Goal: Task Accomplishment & Management: Use online tool/utility

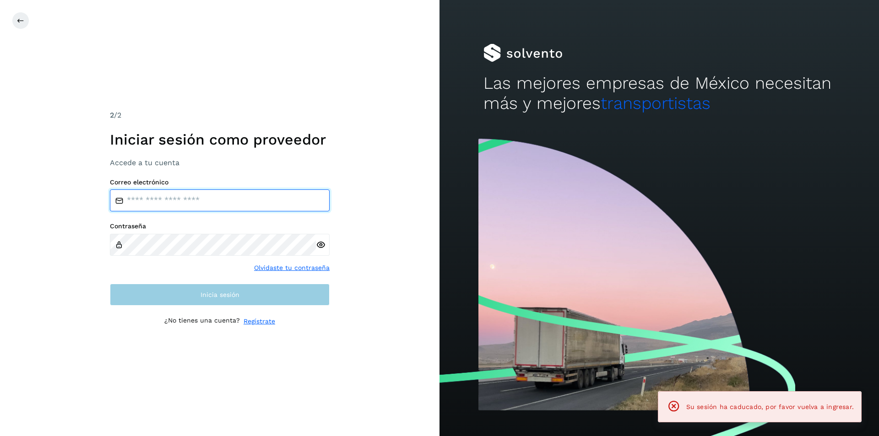
type input "**********"
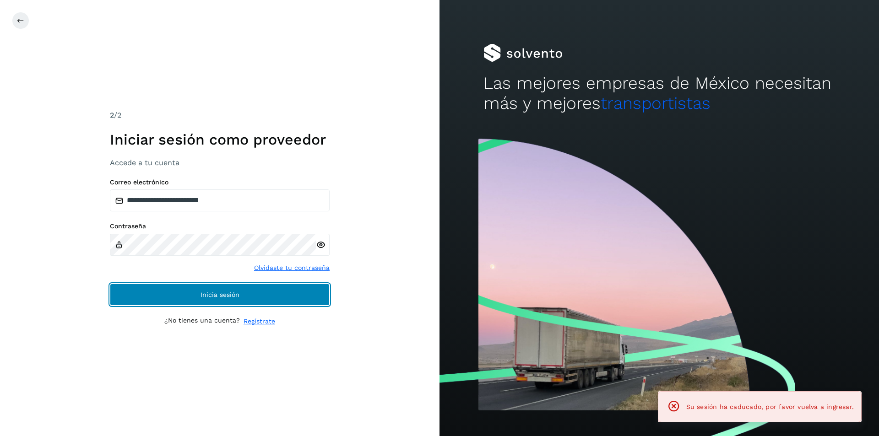
click at [293, 303] on button "Inicia sesión" at bounding box center [220, 295] width 220 height 22
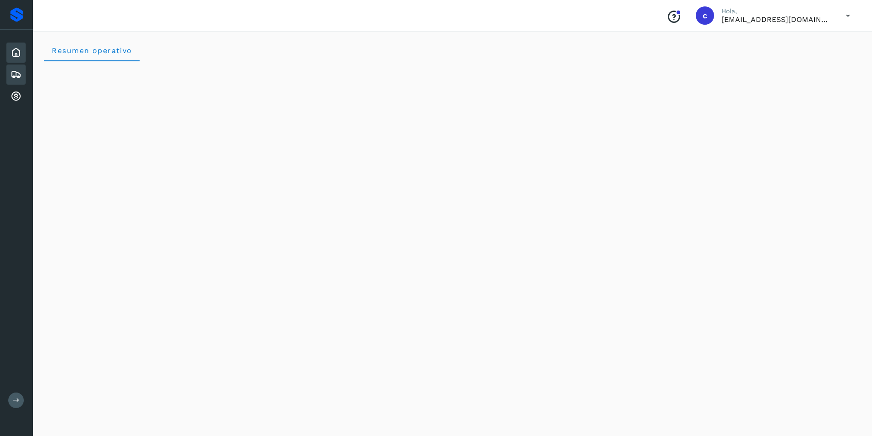
click at [18, 78] on icon at bounding box center [16, 74] width 11 height 11
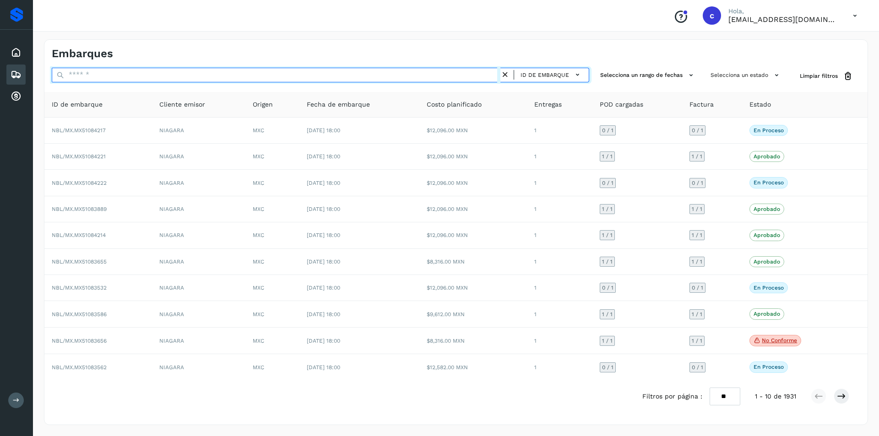
click at [121, 69] on input "text" at bounding box center [276, 75] width 449 height 15
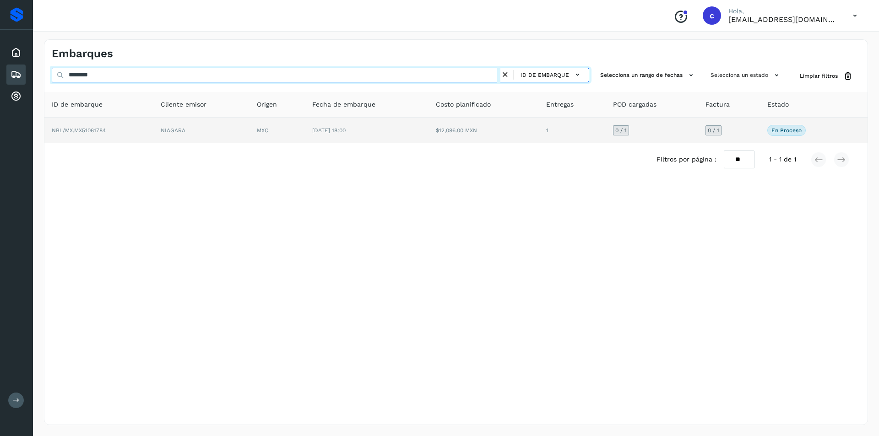
type input "********"
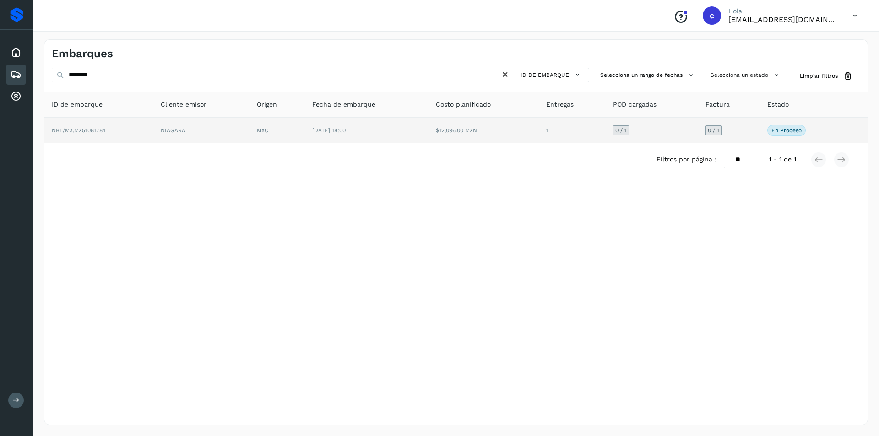
click at [117, 125] on td "NBL/MX.MX51081784" at bounding box center [98, 131] width 109 height 26
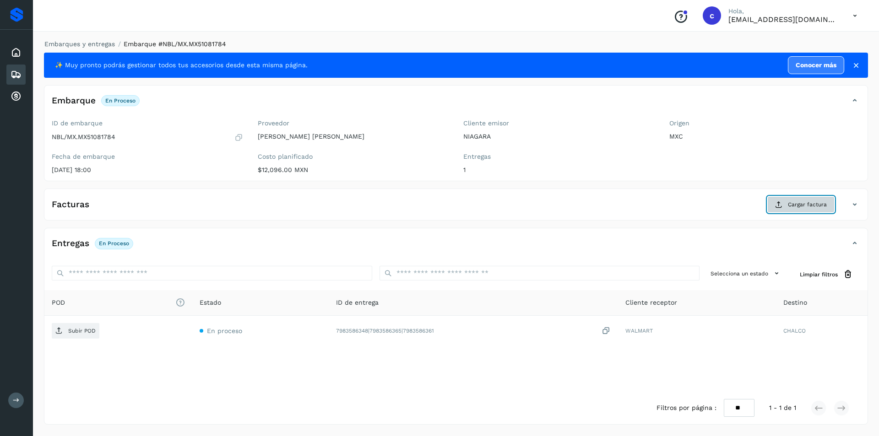
click at [781, 207] on icon at bounding box center [778, 204] width 7 height 7
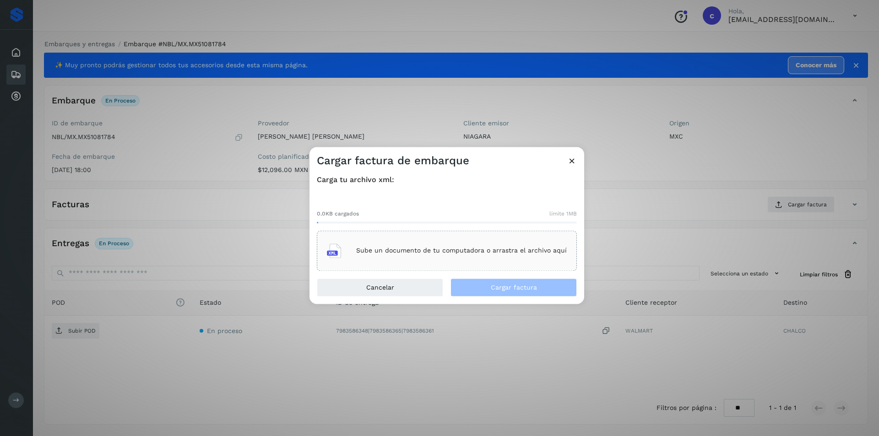
click at [448, 257] on div "Sube un documento de tu computadora o arrastra el archivo aquí" at bounding box center [447, 251] width 240 height 25
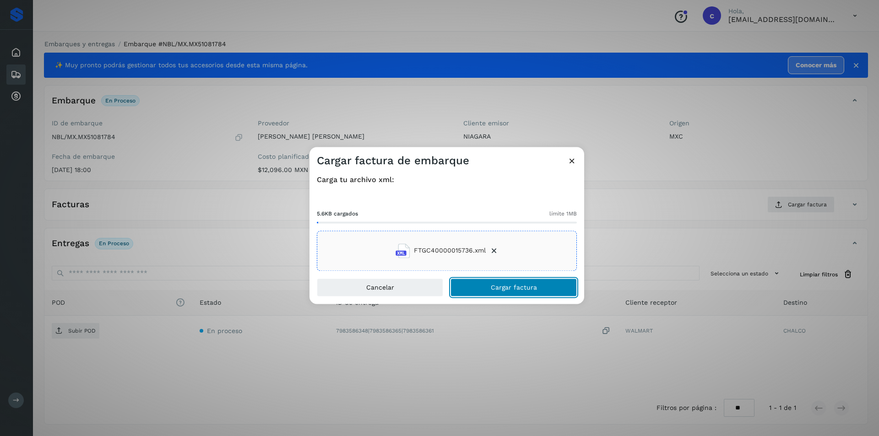
click at [544, 293] on button "Cargar factura" at bounding box center [514, 287] width 126 height 18
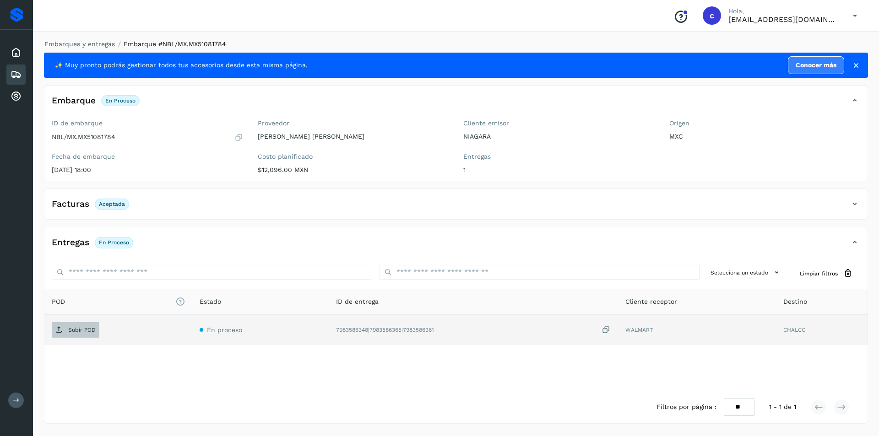
click at [65, 327] on span "Subir POD" at bounding box center [76, 330] width 48 height 15
click at [66, 330] on span "PDF" at bounding box center [67, 330] width 31 height 15
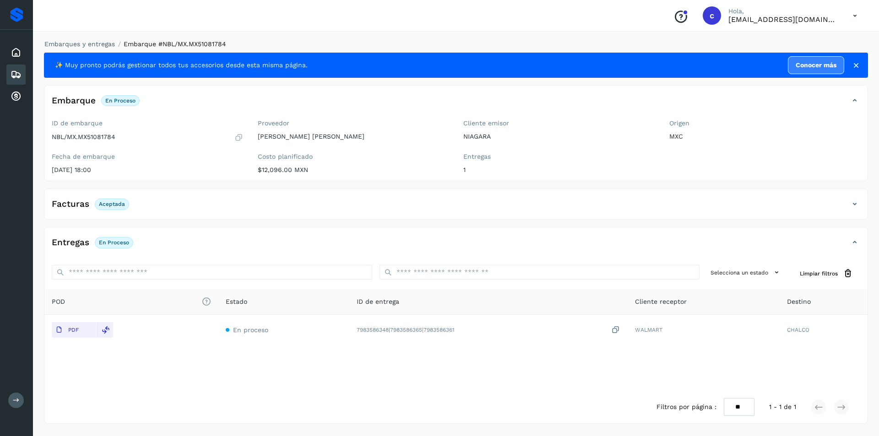
click at [16, 74] on icon at bounding box center [16, 74] width 11 height 11
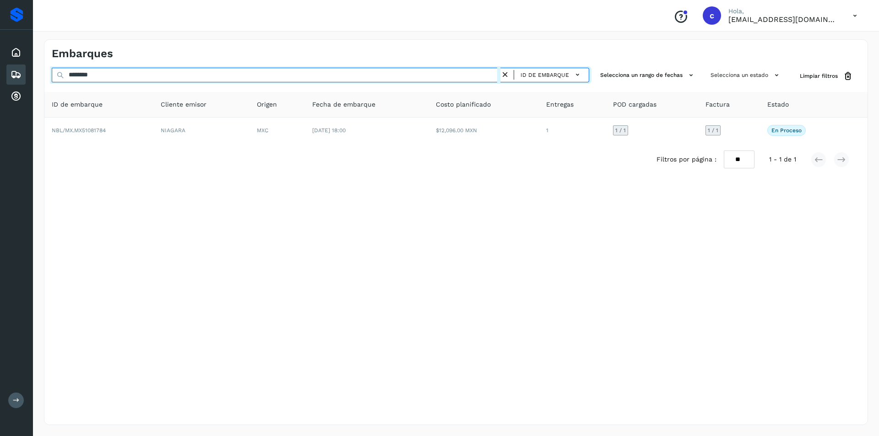
click at [501, 75] on input "********" at bounding box center [276, 75] width 449 height 15
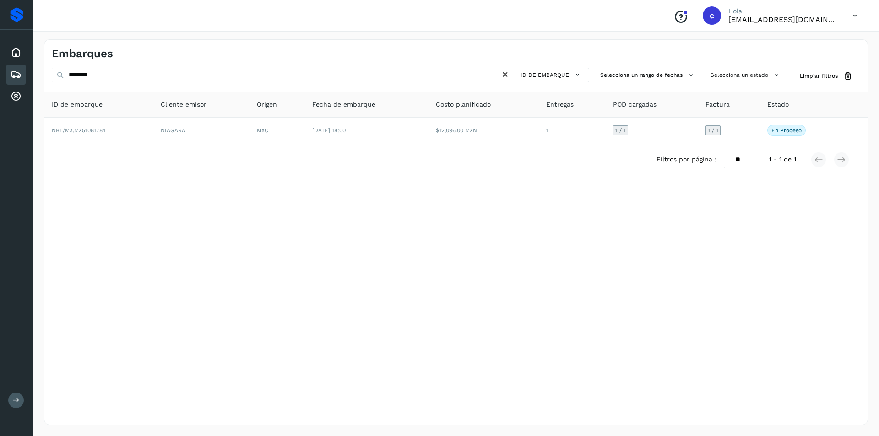
click at [506, 75] on icon at bounding box center [506, 75] width 10 height 10
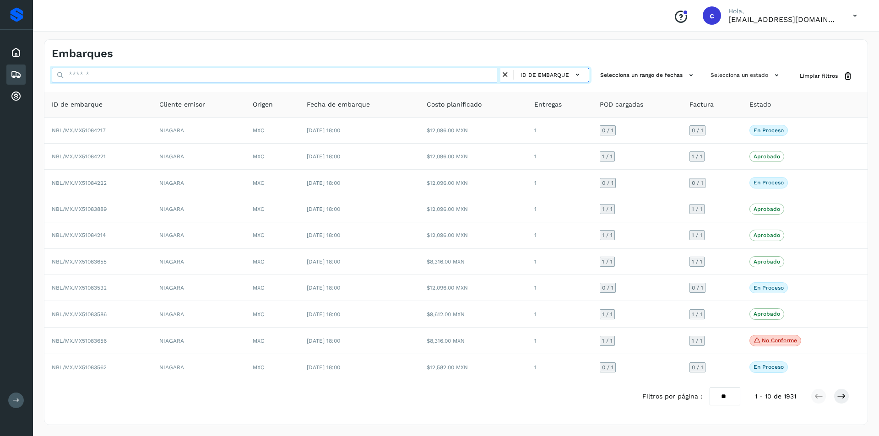
click at [374, 74] on input "text" at bounding box center [276, 75] width 449 height 15
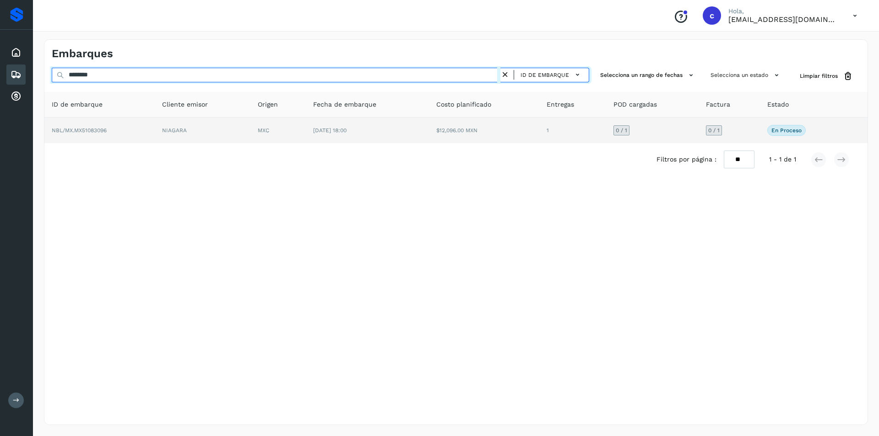
type input "********"
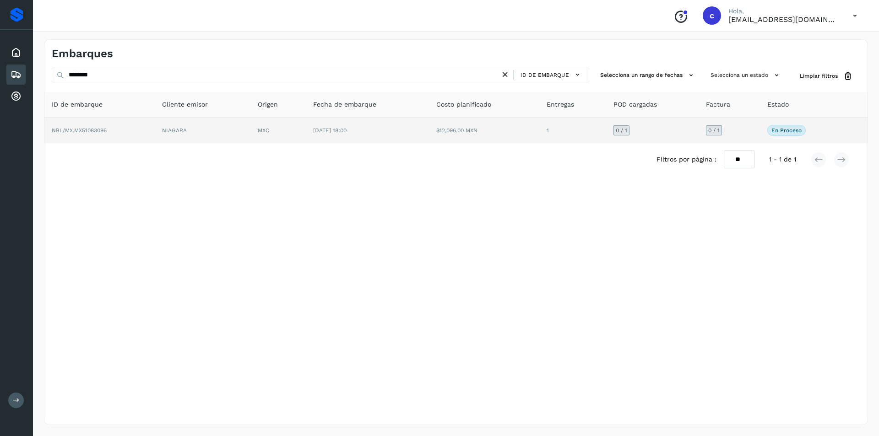
click at [305, 125] on td "MXC" at bounding box center [278, 131] width 55 height 26
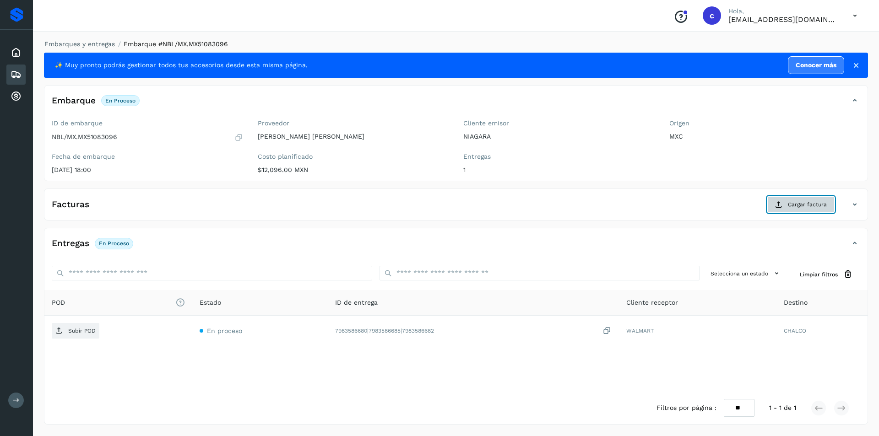
click at [795, 205] on span "Cargar factura" at bounding box center [807, 205] width 39 height 8
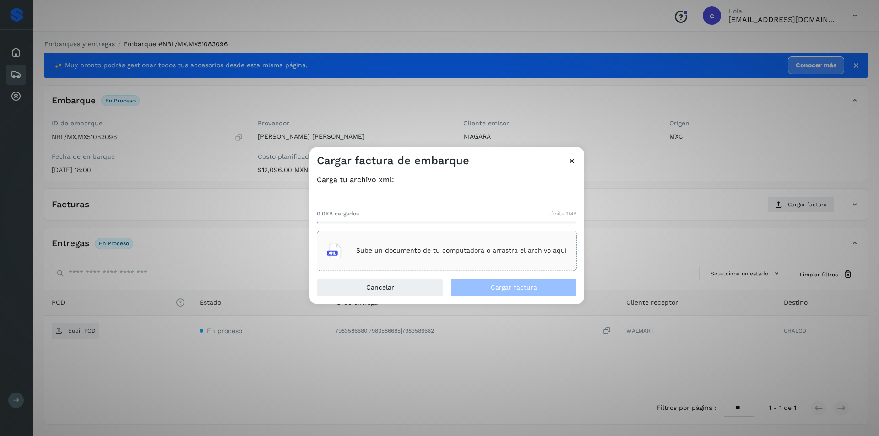
click at [461, 241] on div "Sube un documento de tu computadora o arrastra el archivo aquí" at bounding box center [447, 251] width 240 height 25
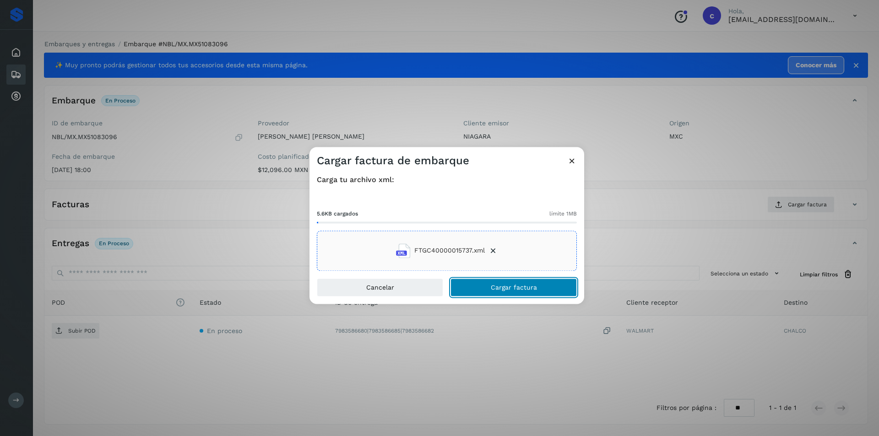
click at [548, 296] on button "Cargar factura" at bounding box center [514, 287] width 126 height 18
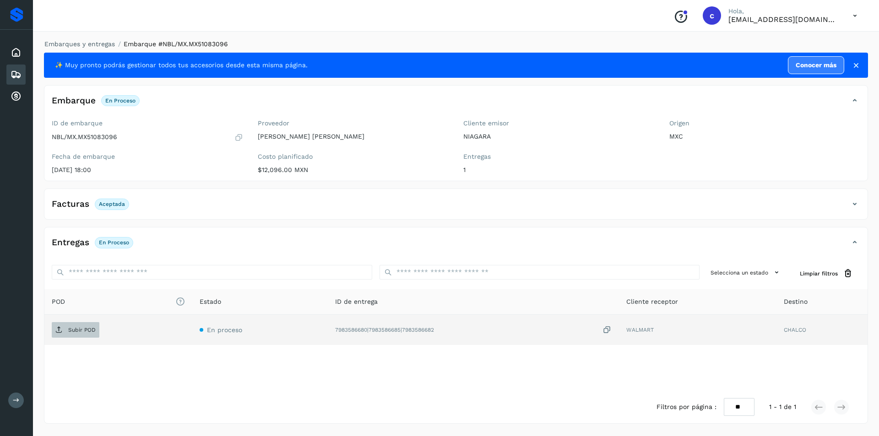
click at [87, 325] on span "Subir POD" at bounding box center [76, 330] width 48 height 15
click at [78, 334] on span "PDF" at bounding box center [67, 330] width 31 height 15
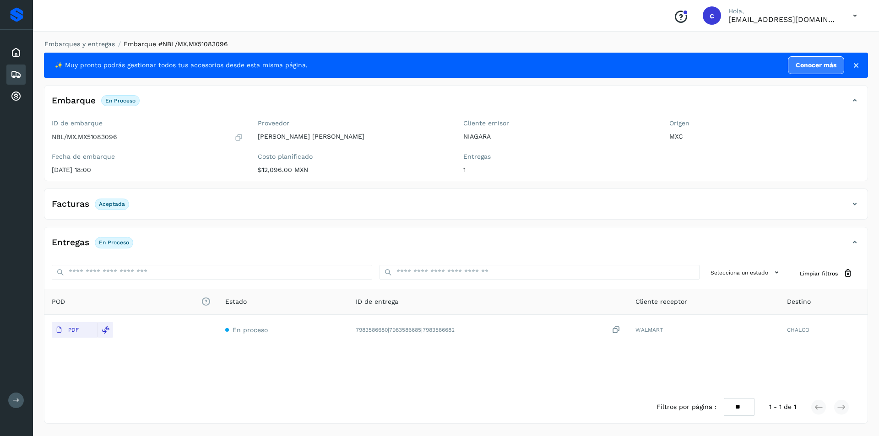
click at [14, 70] on icon at bounding box center [16, 74] width 11 height 11
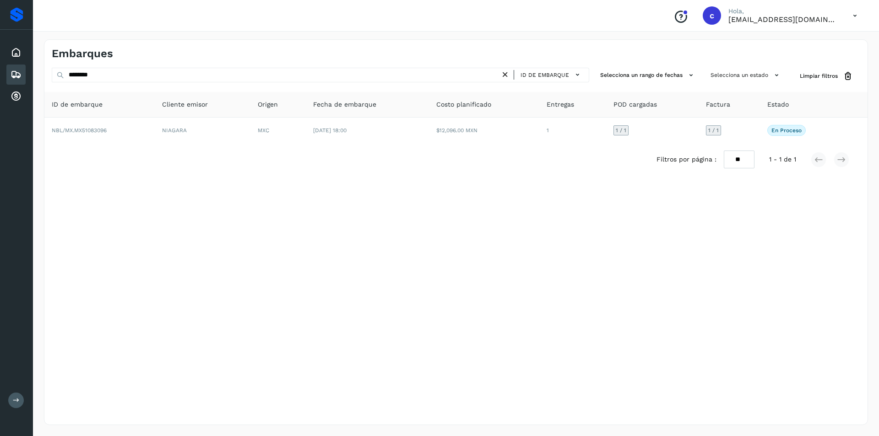
click at [507, 74] on icon at bounding box center [506, 75] width 10 height 10
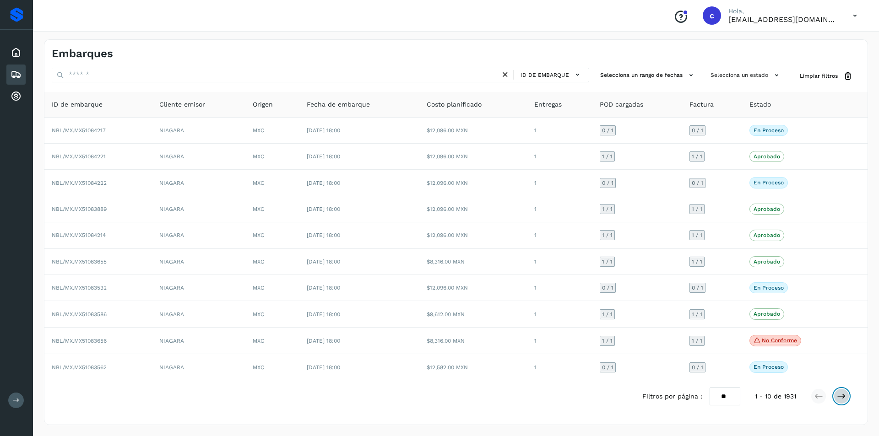
click at [840, 396] on icon at bounding box center [841, 396] width 9 height 9
click at [838, 397] on icon at bounding box center [841, 397] width 9 height 9
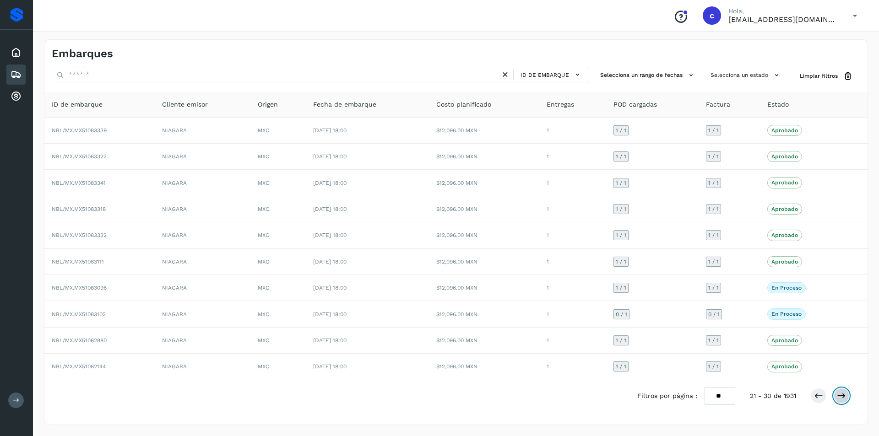
click at [848, 397] on button at bounding box center [842, 396] width 16 height 16
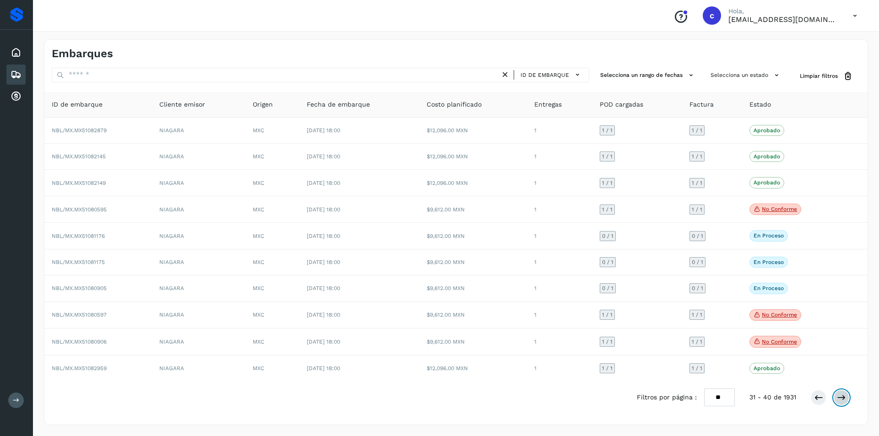
click at [839, 395] on icon at bounding box center [841, 397] width 9 height 9
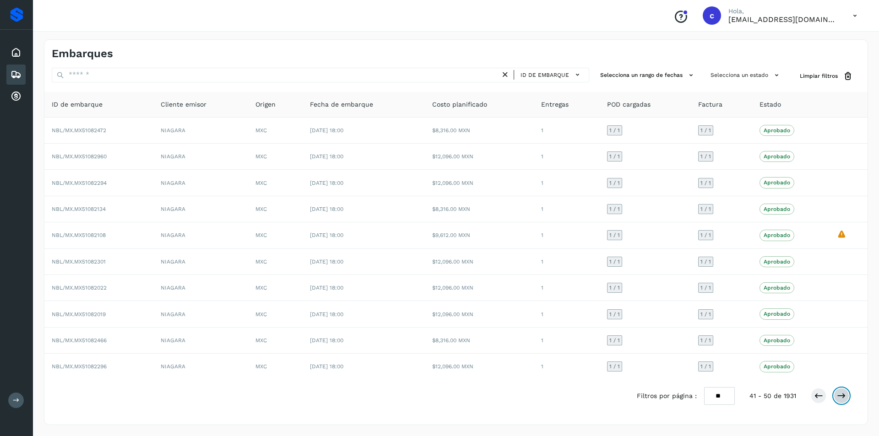
click at [845, 392] on icon at bounding box center [841, 396] width 9 height 9
click at [839, 399] on icon at bounding box center [841, 396] width 9 height 9
